Goal: Contribute content: Add original content to the website for others to see

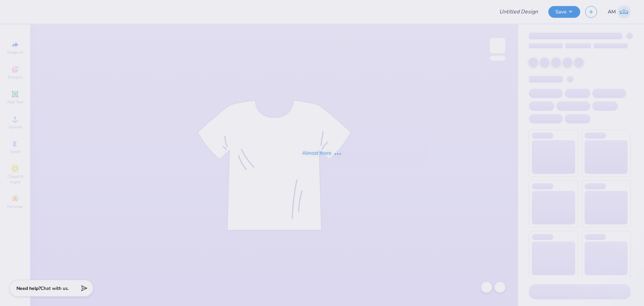
type input "Chi Omega Fall PR"
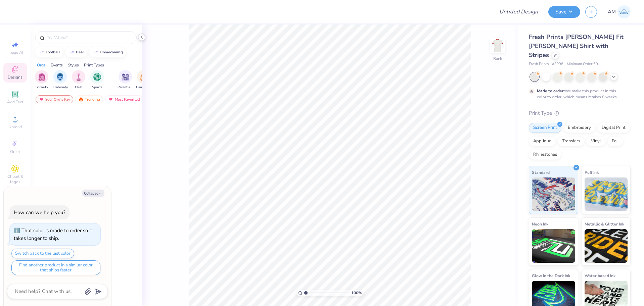
click at [143, 37] on icon at bounding box center [141, 37] width 5 height 5
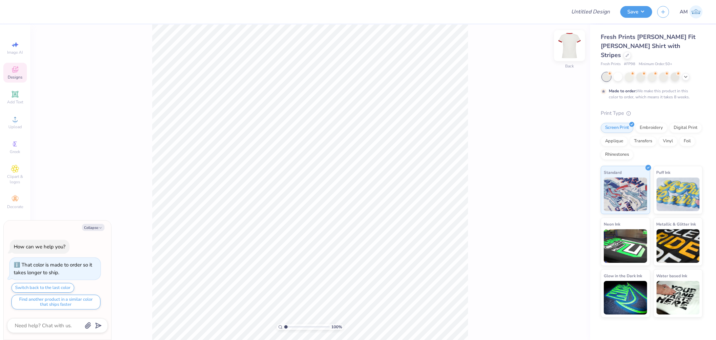
click at [571, 42] on img at bounding box center [569, 45] width 27 height 27
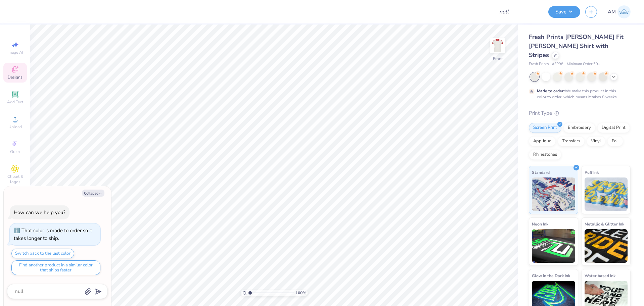
type textarea "x"
click at [252, 294] on input "range" at bounding box center [270, 293] width 45 height 6
drag, startPoint x: 254, startPoint y: 294, endPoint x: 203, endPoint y: 297, distance: 50.5
type input "1"
click at [248, 296] on input "range" at bounding box center [270, 293] width 45 height 6
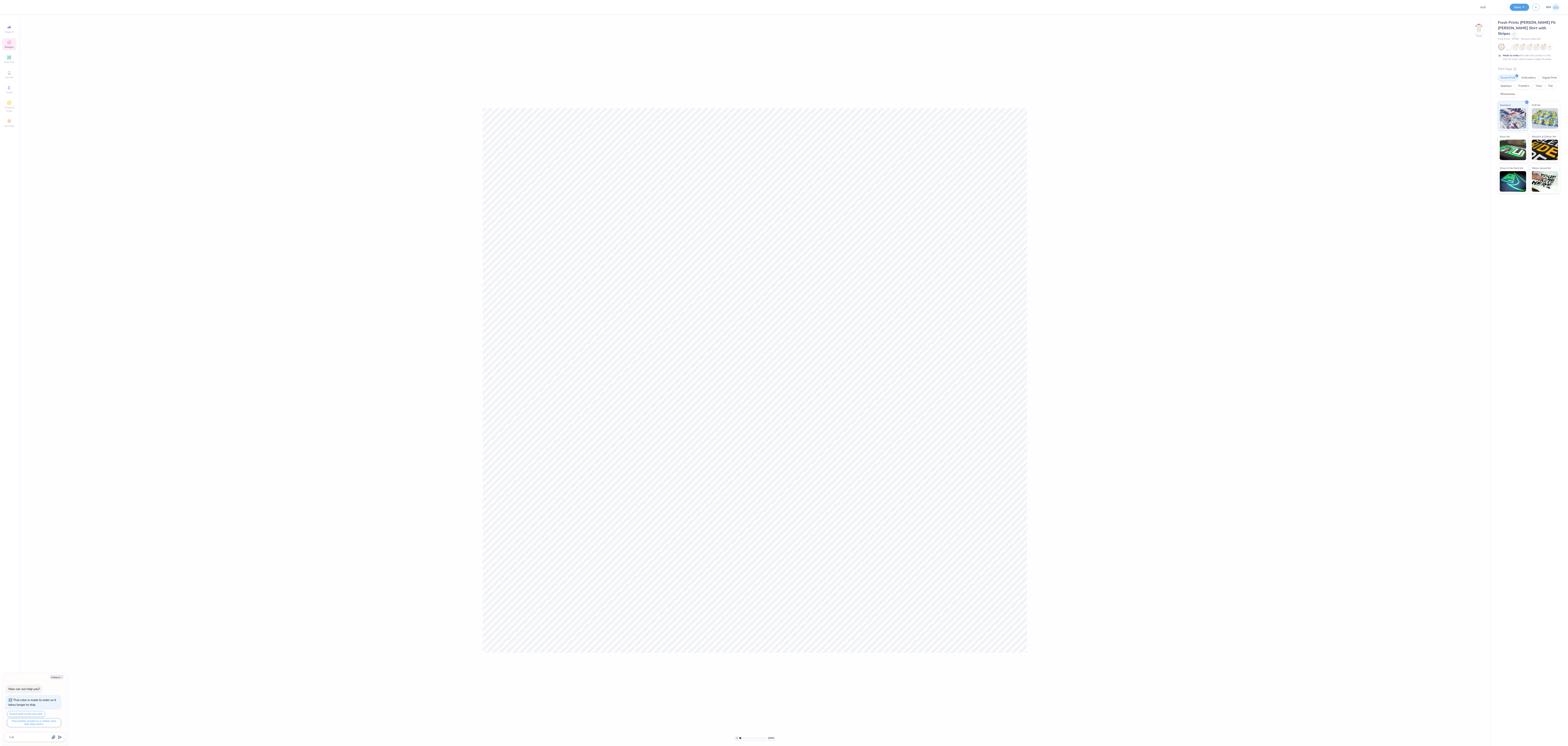
type textarea "x"
